Goal: Information Seeking & Learning: Learn about a topic

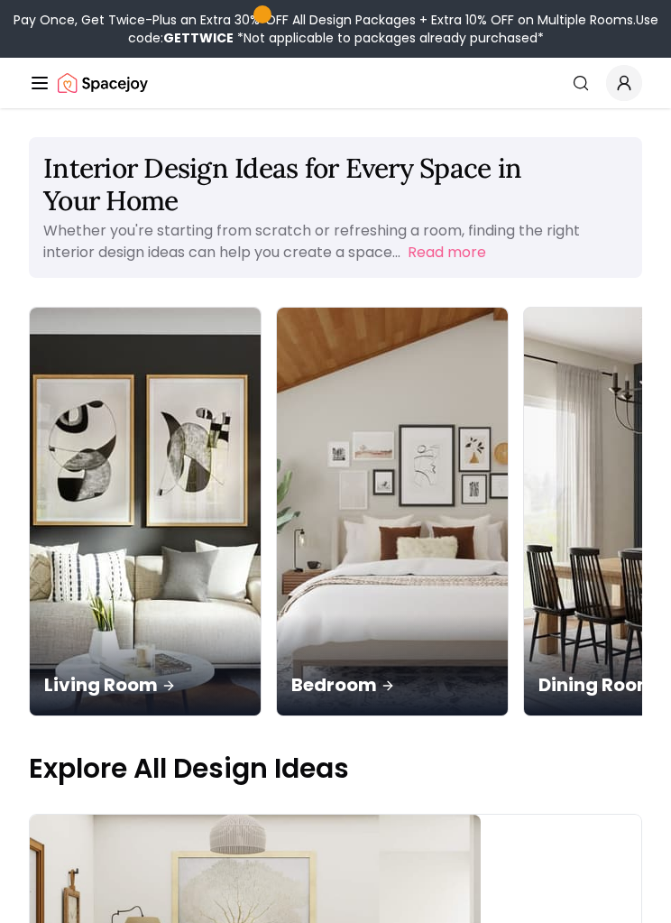
click at [100, 614] on div "Living Room" at bounding box center [145, 664] width 231 height 101
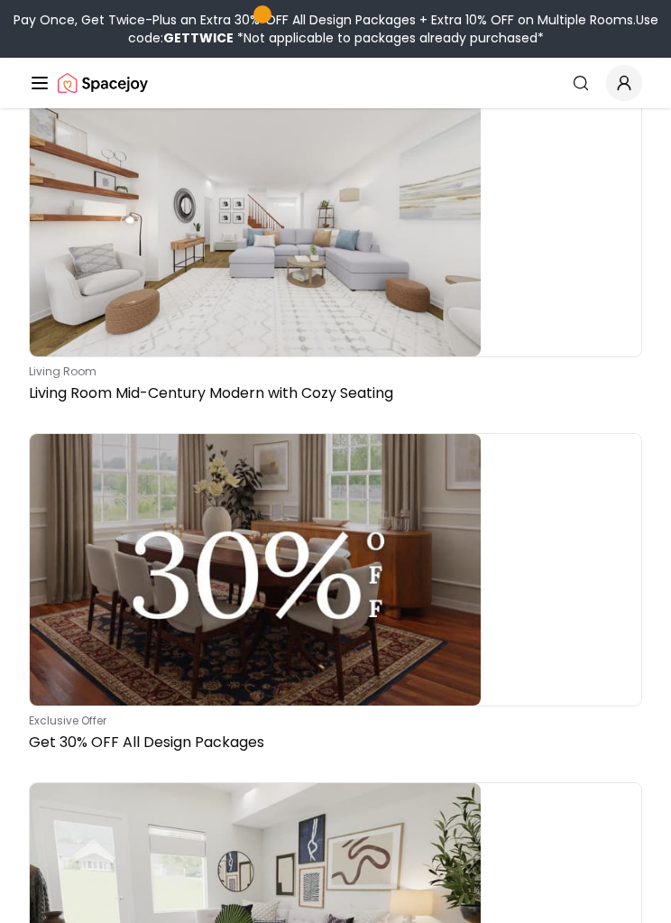
scroll to position [824, 0]
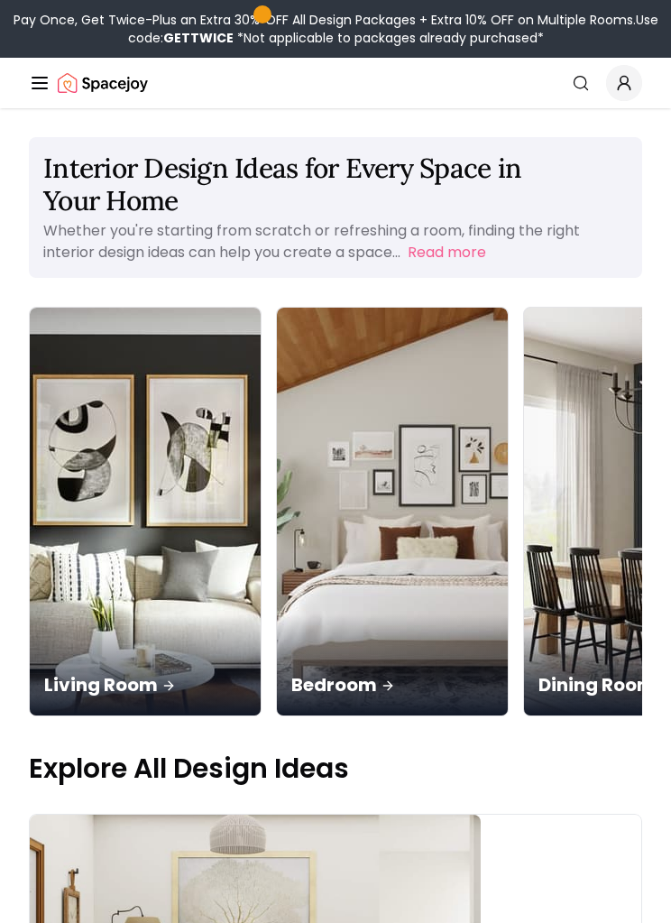
click at [32, 81] on icon "Global" at bounding box center [40, 83] width 22 height 22
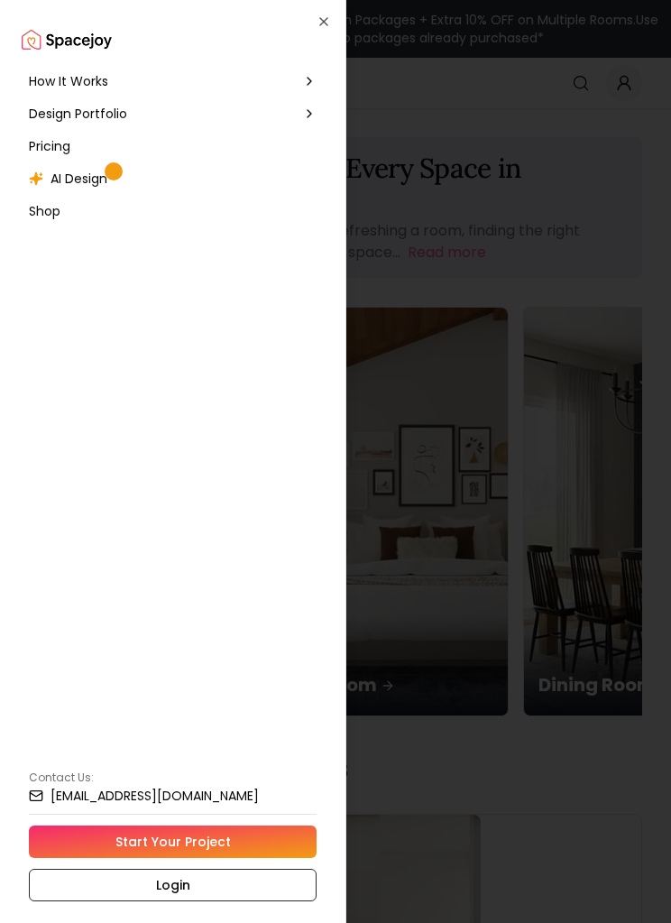
click at [49, 137] on span "Pricing" at bounding box center [49, 146] width 41 height 18
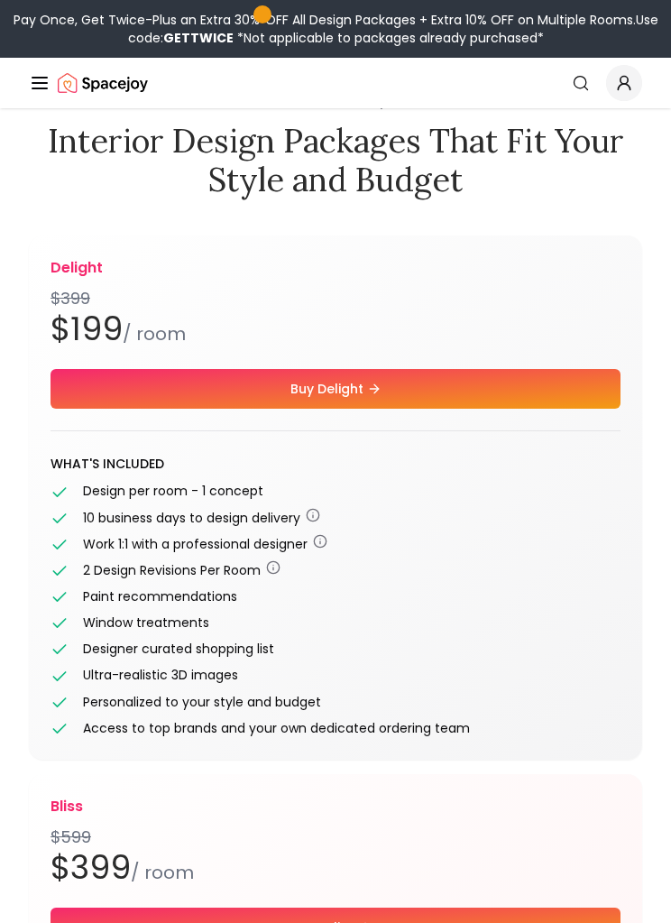
scroll to position [77, 0]
click at [279, 573] on icon "button" at bounding box center [273, 567] width 14 height 14
click at [563, 643] on div "Designer curated shopping list" at bounding box center [335, 648] width 570 height 19
click at [310, 518] on circle "button" at bounding box center [313, 515] width 12 height 12
click at [319, 541] on icon "button" at bounding box center [320, 541] width 14 height 14
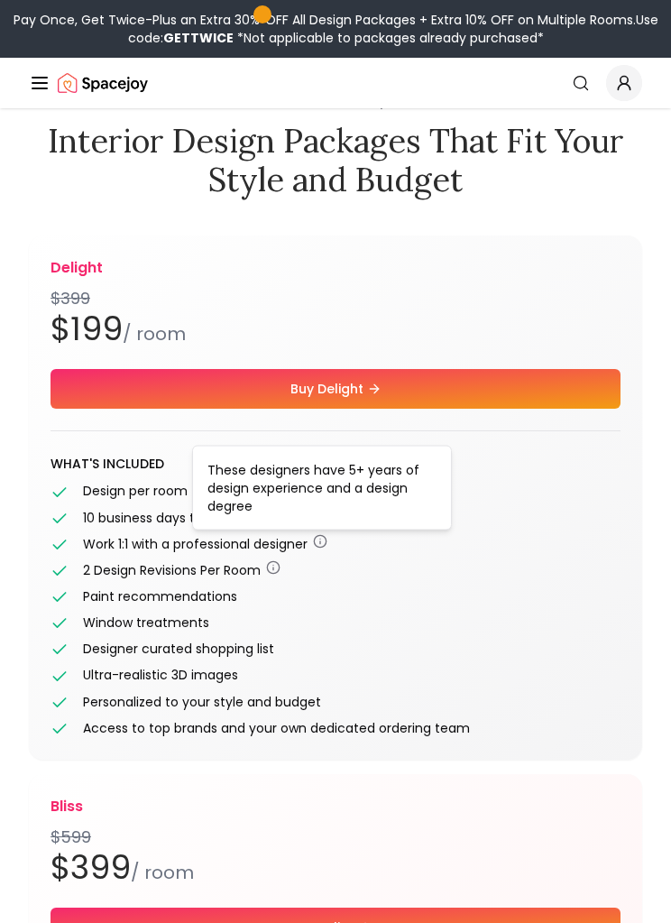
click at [491, 673] on div "Ultra-realistic 3D images" at bounding box center [335, 675] width 570 height 19
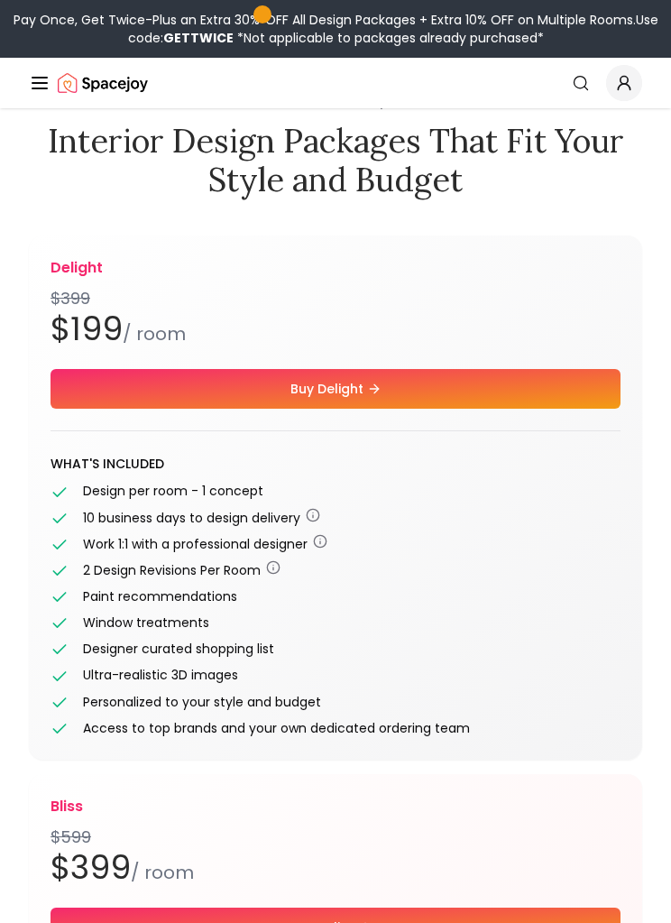
click at [304, 524] on div "10 business days to design delivery" at bounding box center [201, 518] width 237 height 18
click at [314, 519] on icon "button" at bounding box center [313, 515] width 14 height 14
click at [425, 626] on div "Window treatments" at bounding box center [335, 622] width 570 height 19
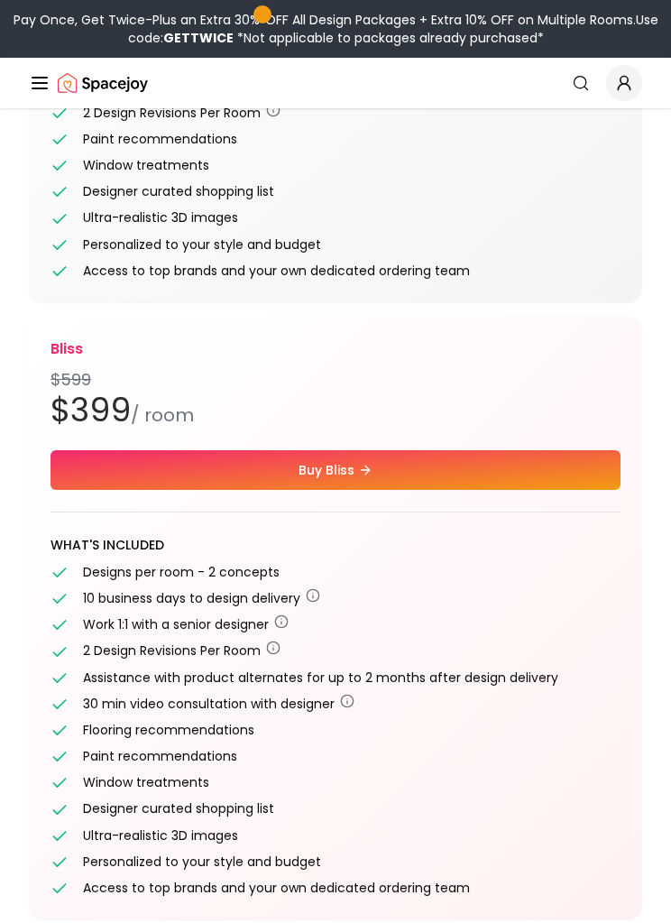
scroll to position [0, 0]
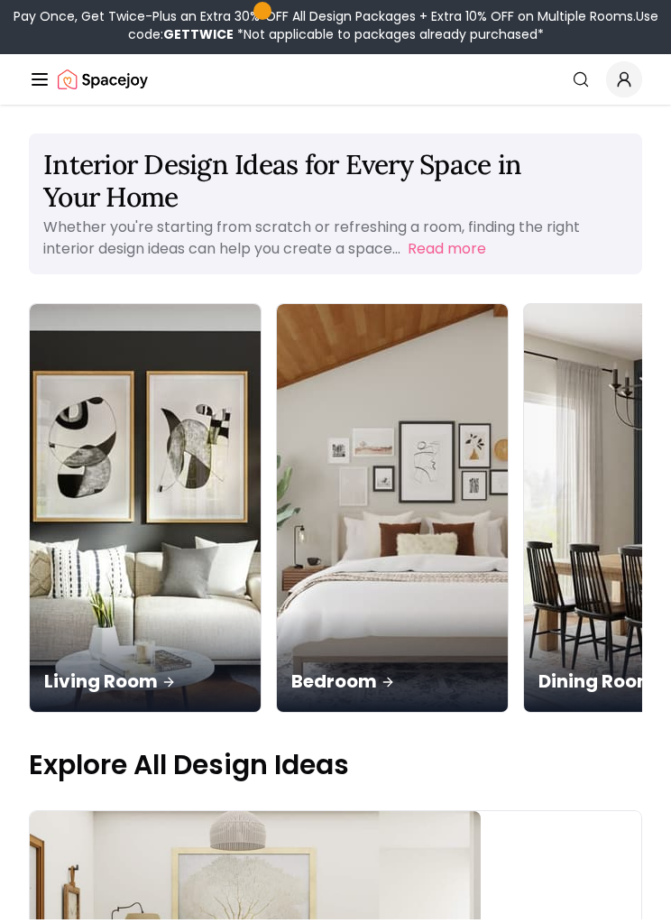
scroll to position [4, 0]
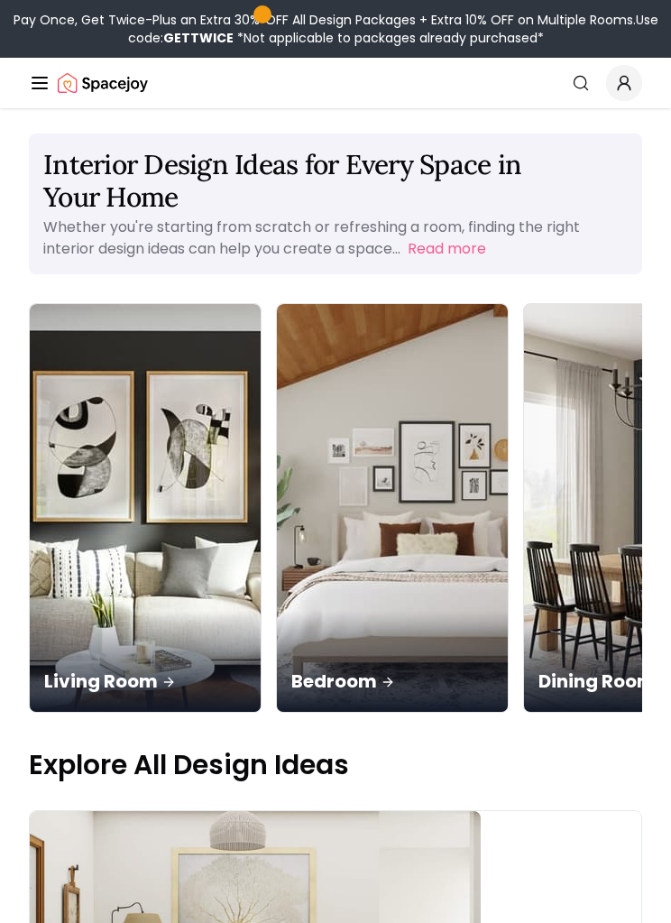
click at [59, 87] on img "Spacejoy" at bounding box center [103, 83] width 90 height 36
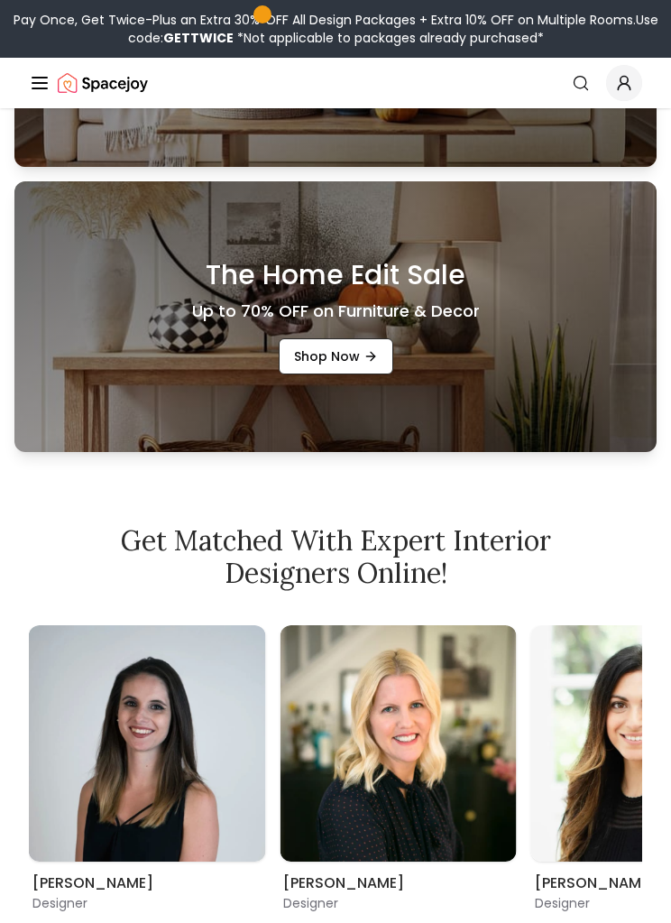
scroll to position [938, 0]
click at [344, 374] on link "Shop Now" at bounding box center [336, 356] width 115 height 36
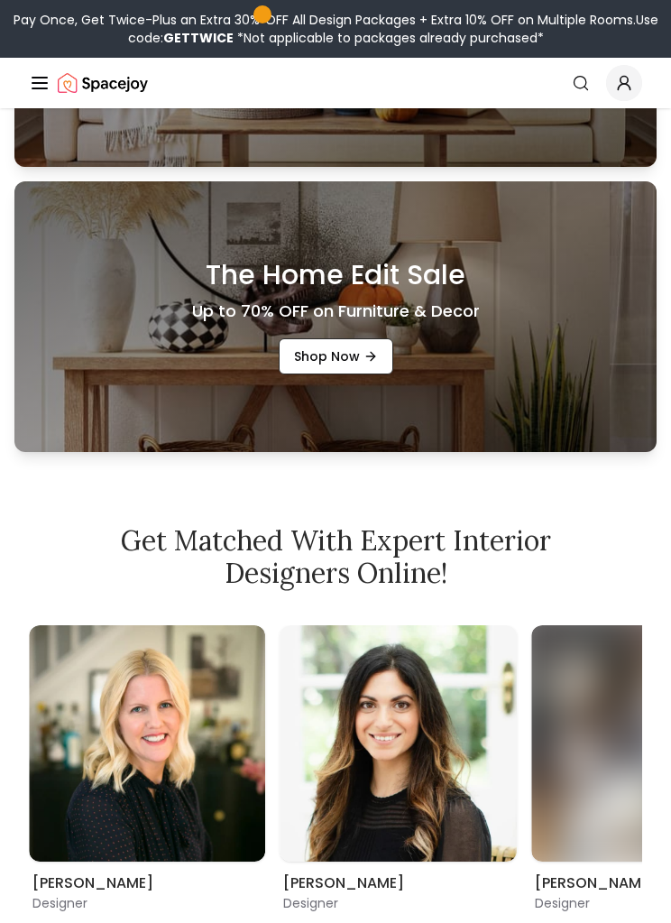
scroll to position [968, 0]
